Goal: Information Seeking & Learning: Learn about a topic

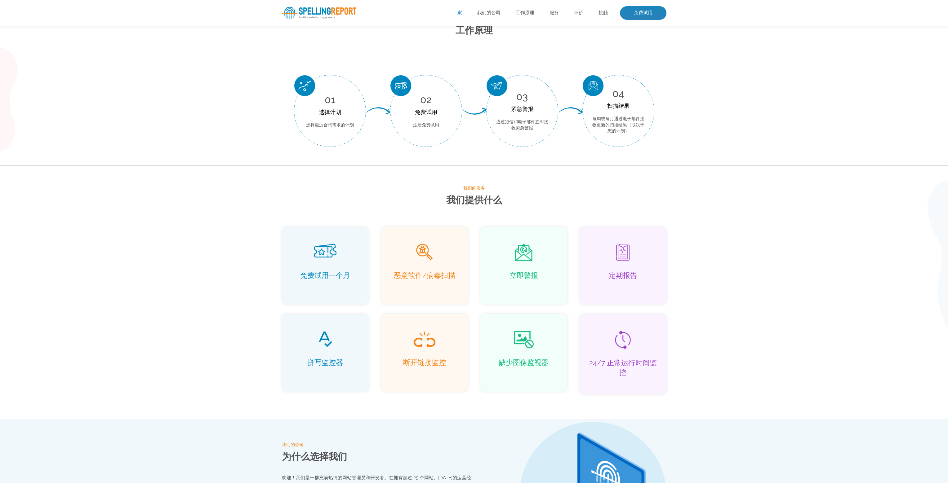
scroll to position [341, 0]
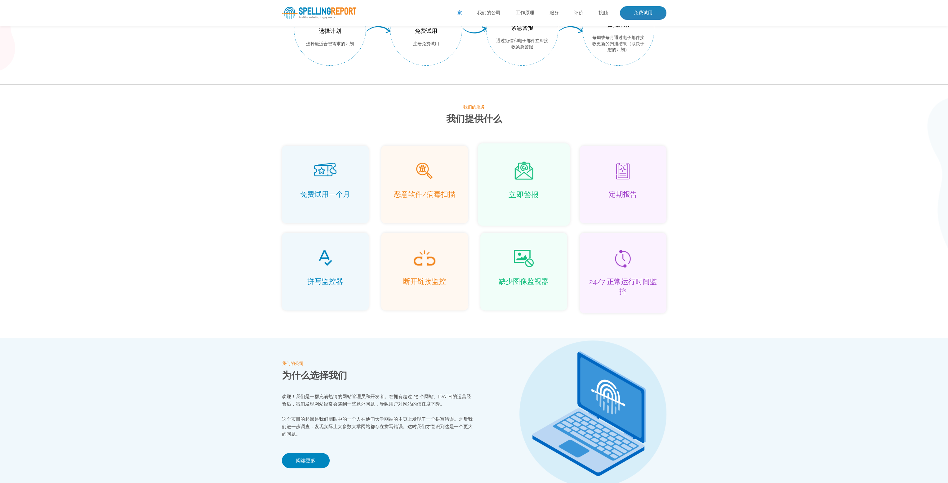
drag, startPoint x: 540, startPoint y: 169, endPoint x: 550, endPoint y: 138, distance: 32.5
click at [549, 148] on div "立即警报" at bounding box center [523, 184] width 92 height 82
drag, startPoint x: 550, startPoint y: 138, endPoint x: 540, endPoint y: 132, distance: 11.4
drag, startPoint x: 540, startPoint y: 132, endPoint x: 530, endPoint y: 120, distance: 15.7
click at [530, 120] on h2 "我们提供什么" at bounding box center [474, 119] width 384 height 16
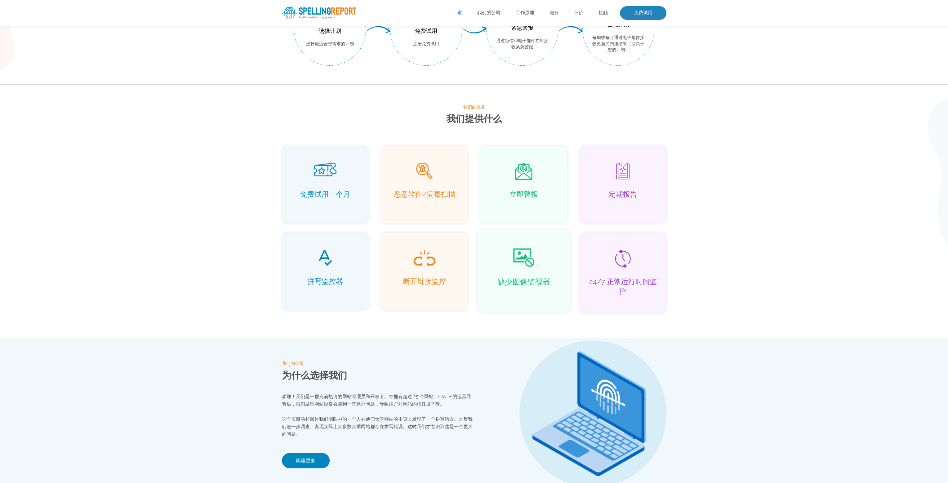
scroll to position [496, 0]
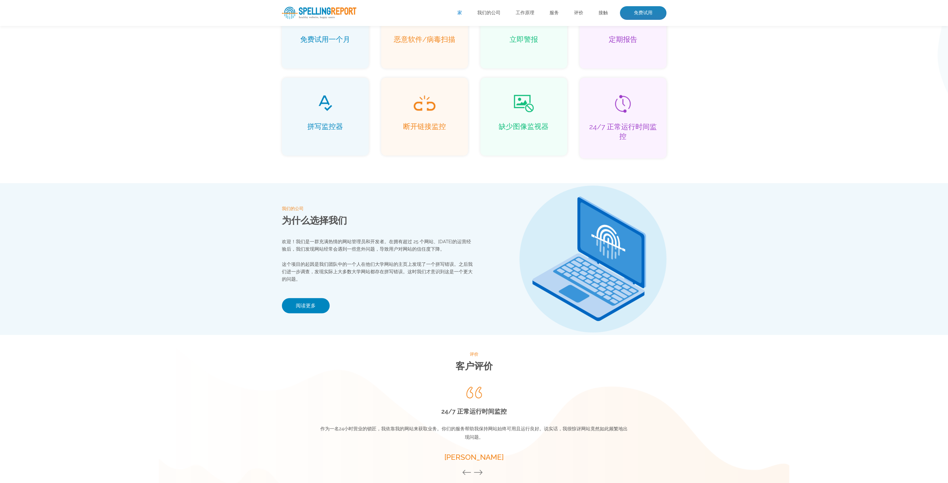
drag, startPoint x: 501, startPoint y: 208, endPoint x: 501, endPoint y: 202, distance: 5.3
drag, startPoint x: 501, startPoint y: 202, endPoint x: 473, endPoint y: 82, distance: 124.1
click at [473, 82] on li "断开链接监控" at bounding box center [424, 117] width 105 height 95
click at [474, 74] on li "断开链接监控" at bounding box center [424, 117] width 105 height 95
drag, startPoint x: 442, startPoint y: 97, endPoint x: 458, endPoint y: 73, distance: 29.1
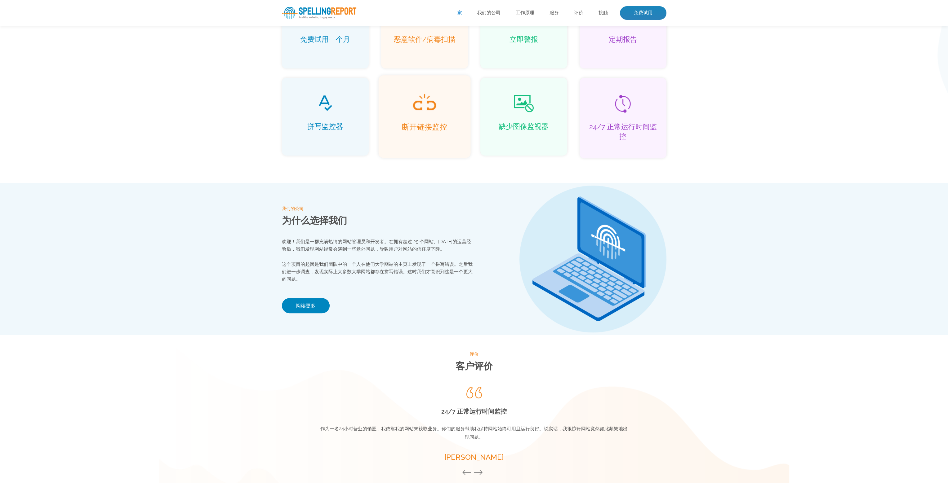
click at [456, 74] on li "断开链接监控" at bounding box center [424, 117] width 105 height 95
click at [470, 68] on li "恶意软件/病毒扫描" at bounding box center [424, 30] width 105 height 92
click at [473, 73] on li "恶意软件/病毒扫描" at bounding box center [424, 30] width 105 height 92
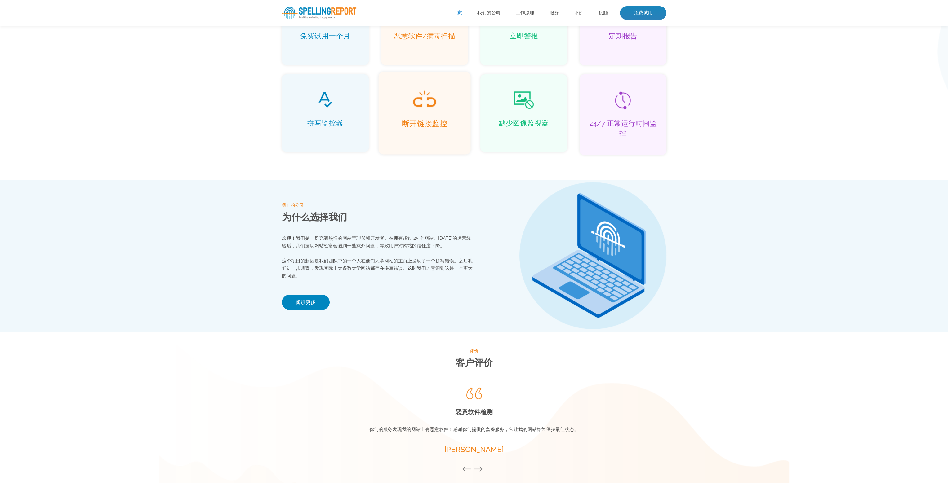
drag, startPoint x: 475, startPoint y: 127, endPoint x: 432, endPoint y: 108, distance: 47.4
click at [475, 106] on li "缺少图像监视器" at bounding box center [523, 115] width 99 height 90
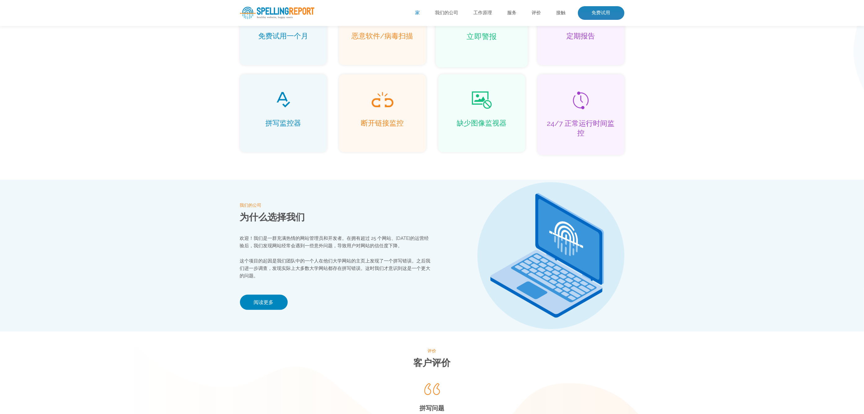
click at [475, 50] on div "立即警报" at bounding box center [481, 26] width 92 height 82
click at [474, 51] on div "立即警报" at bounding box center [481, 26] width 92 height 82
